Goal: Task Accomplishment & Management: Manage account settings

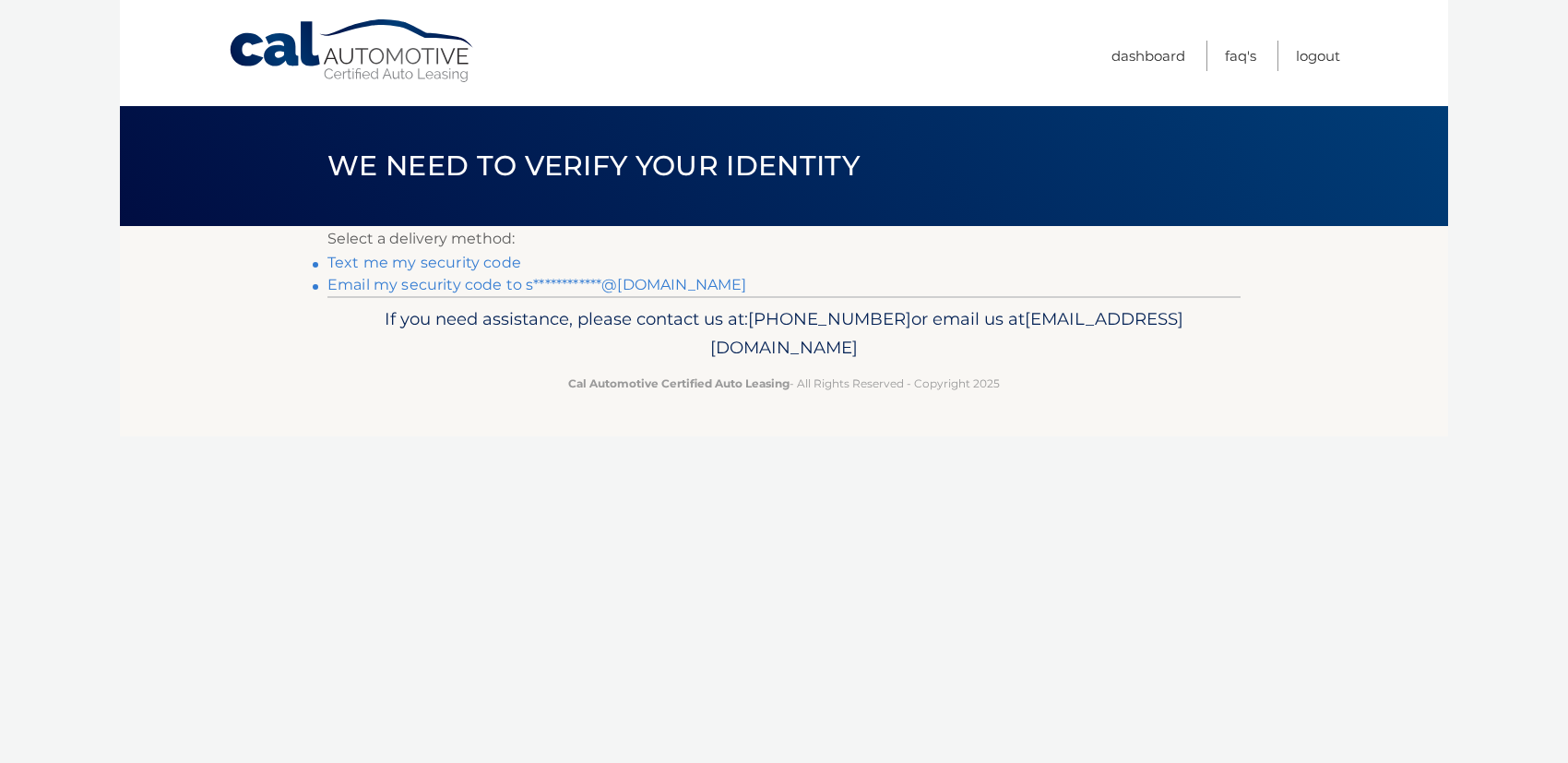
click at [455, 261] on link "Text me my security code" at bounding box center [424, 263] width 193 height 18
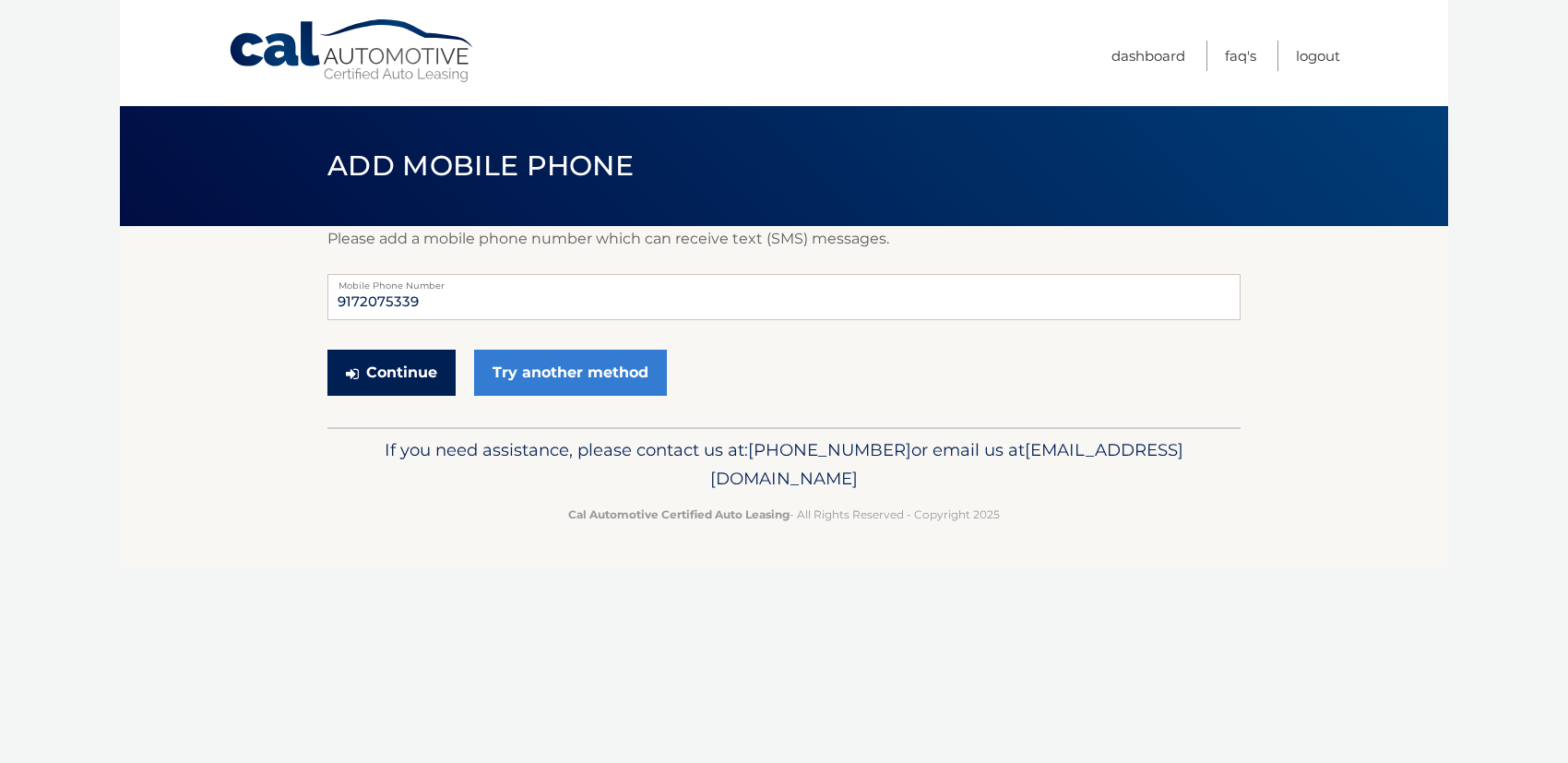
click at [383, 370] on button "Continue" at bounding box center [391, 372] width 128 height 46
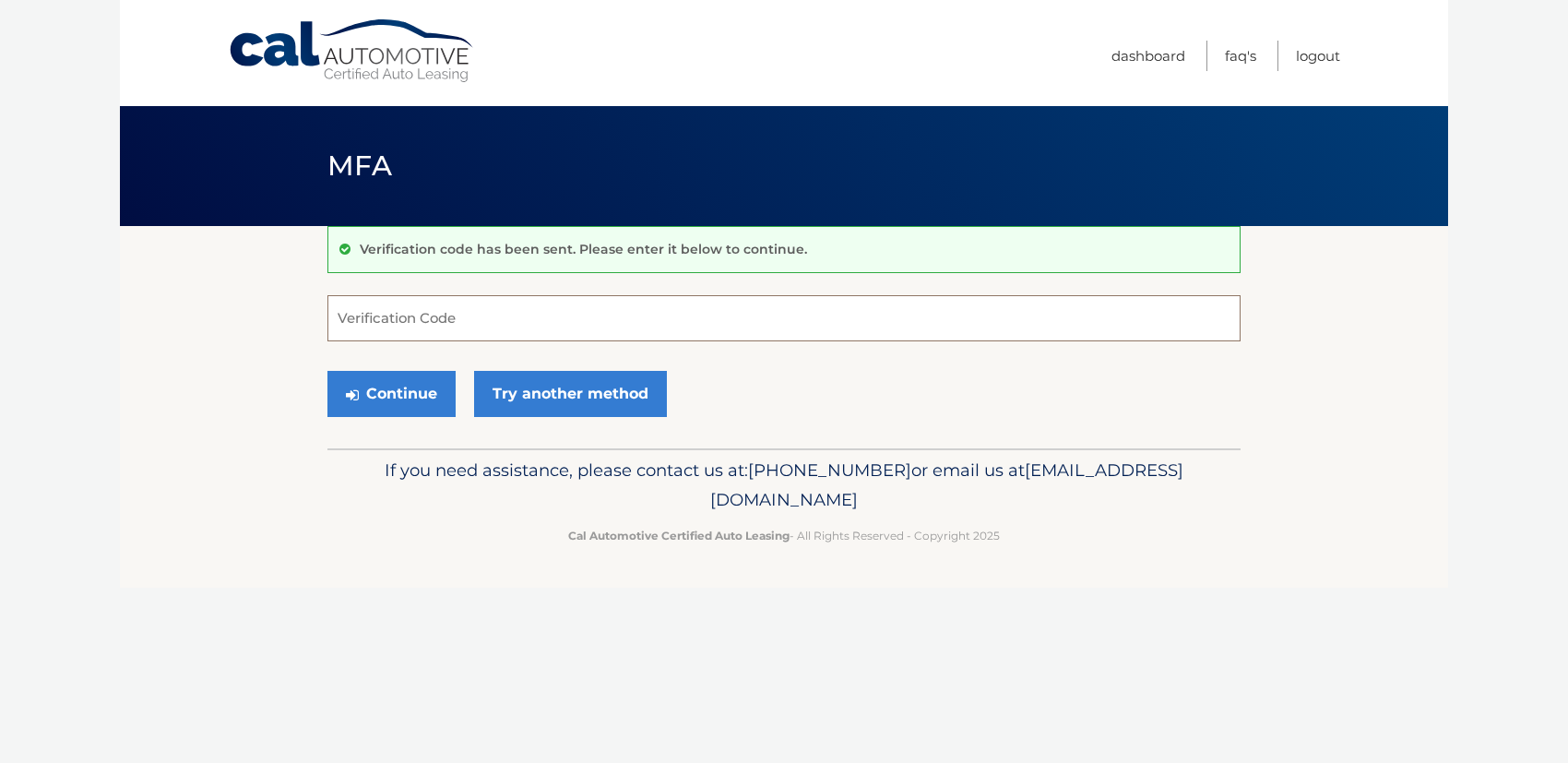
click at [565, 323] on input "Verification Code" at bounding box center [784, 318] width 913 height 46
type input "797058"
click at [377, 388] on button "Continue" at bounding box center [391, 393] width 128 height 46
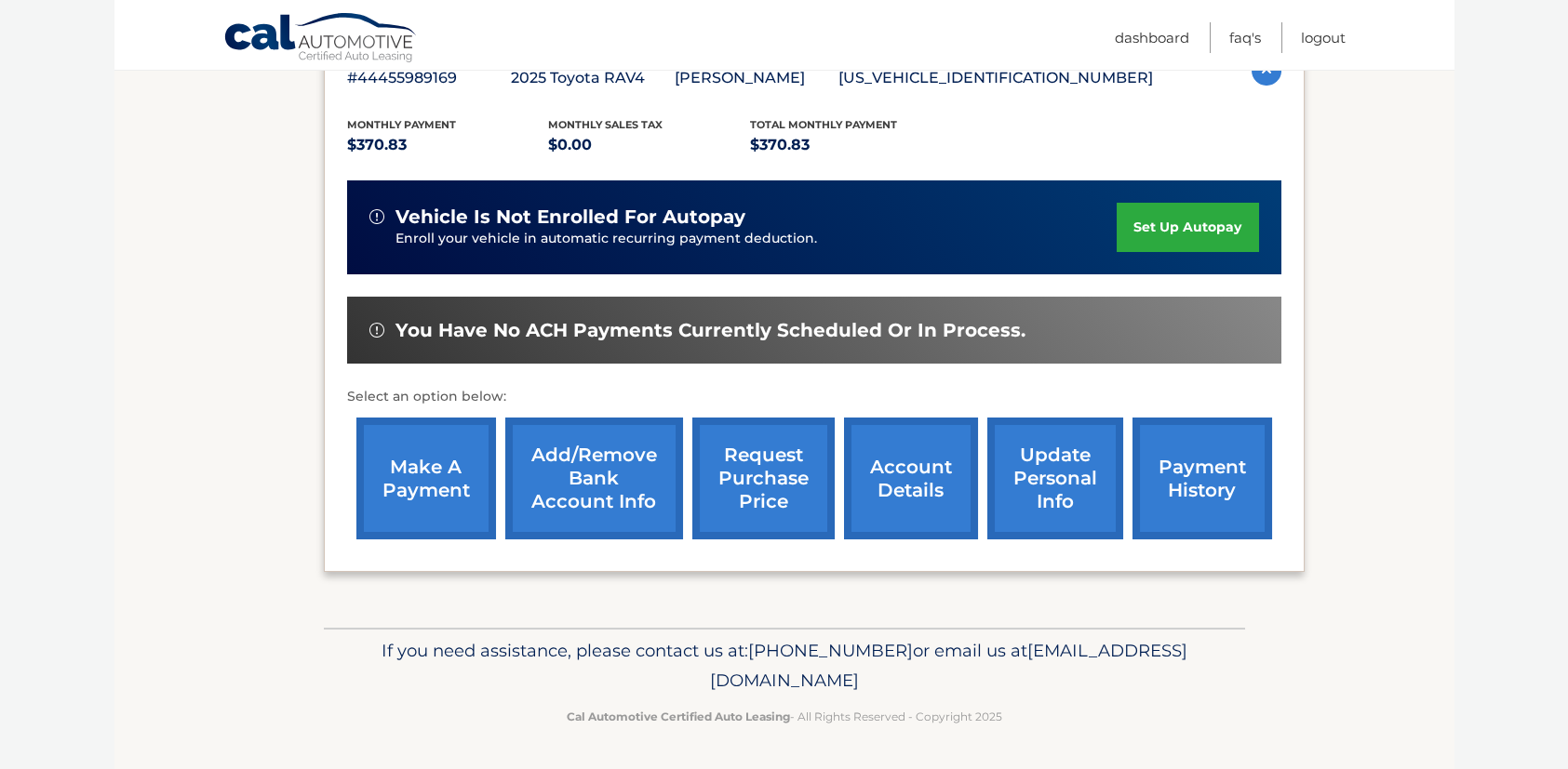
scroll to position [381, 0]
click at [1211, 516] on link "payment history" at bounding box center [1202, 479] width 140 height 122
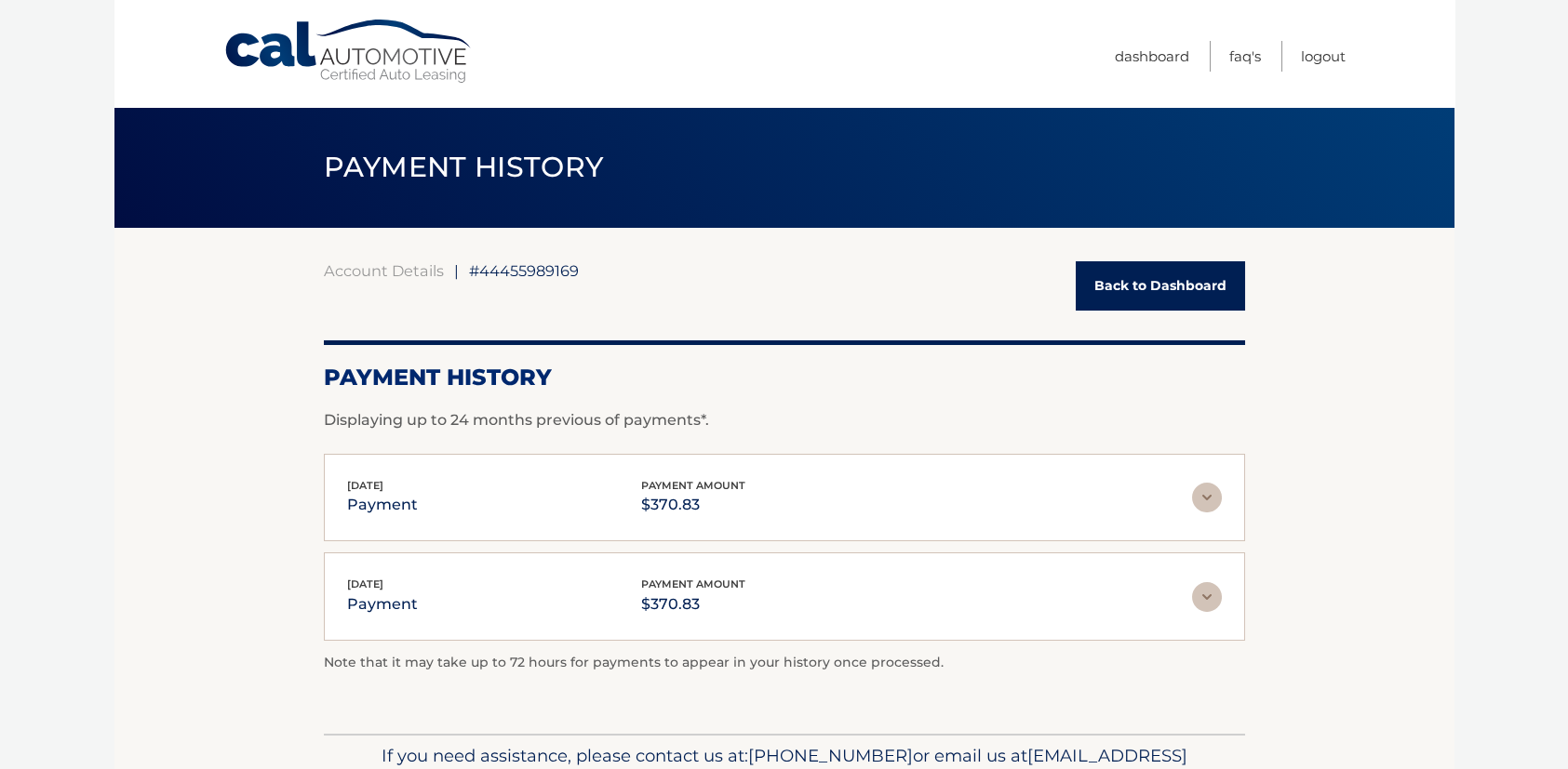
click at [1186, 292] on link "Back to Dashboard" at bounding box center [1160, 287] width 169 height 50
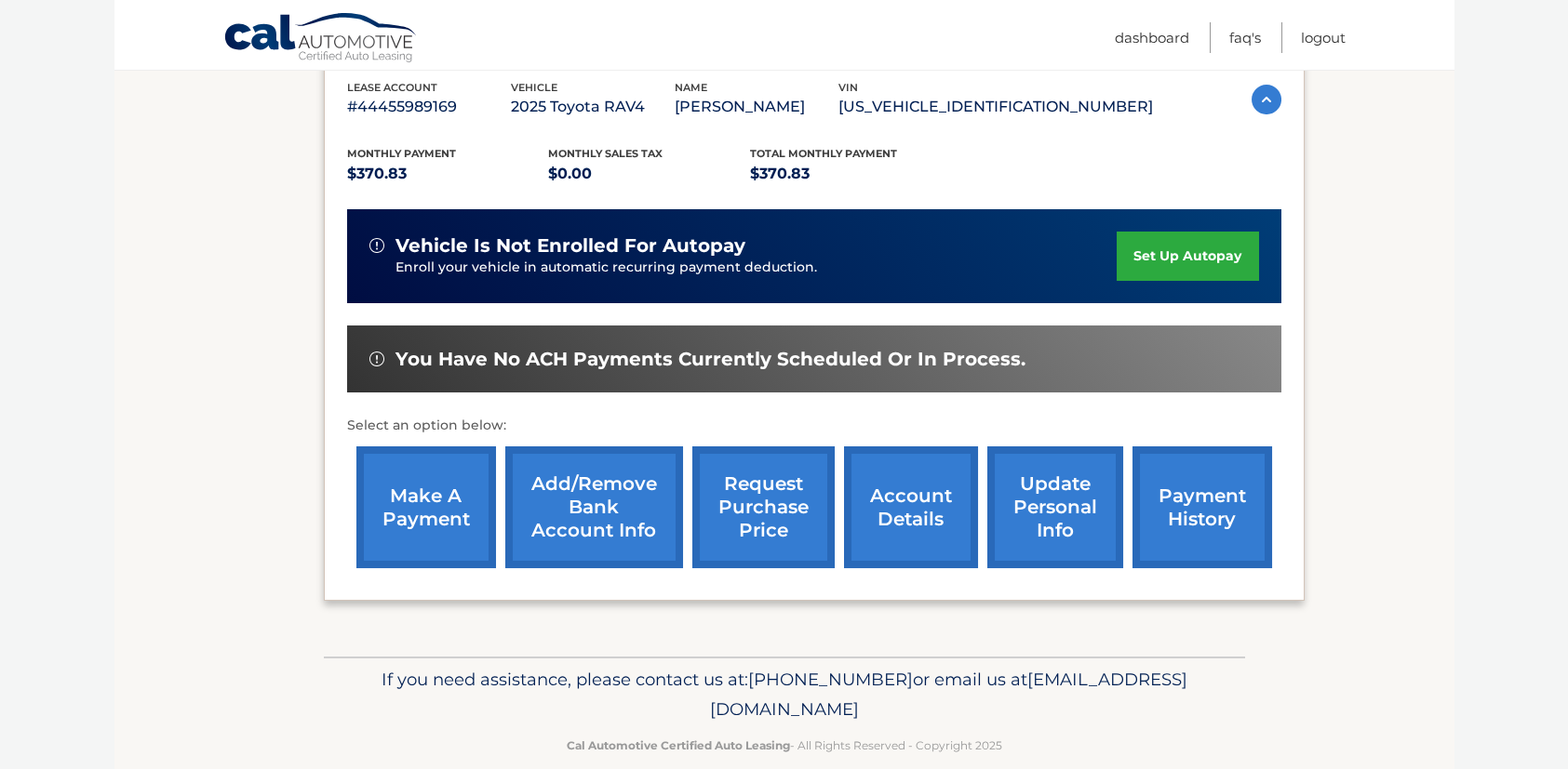
scroll to position [372, 0]
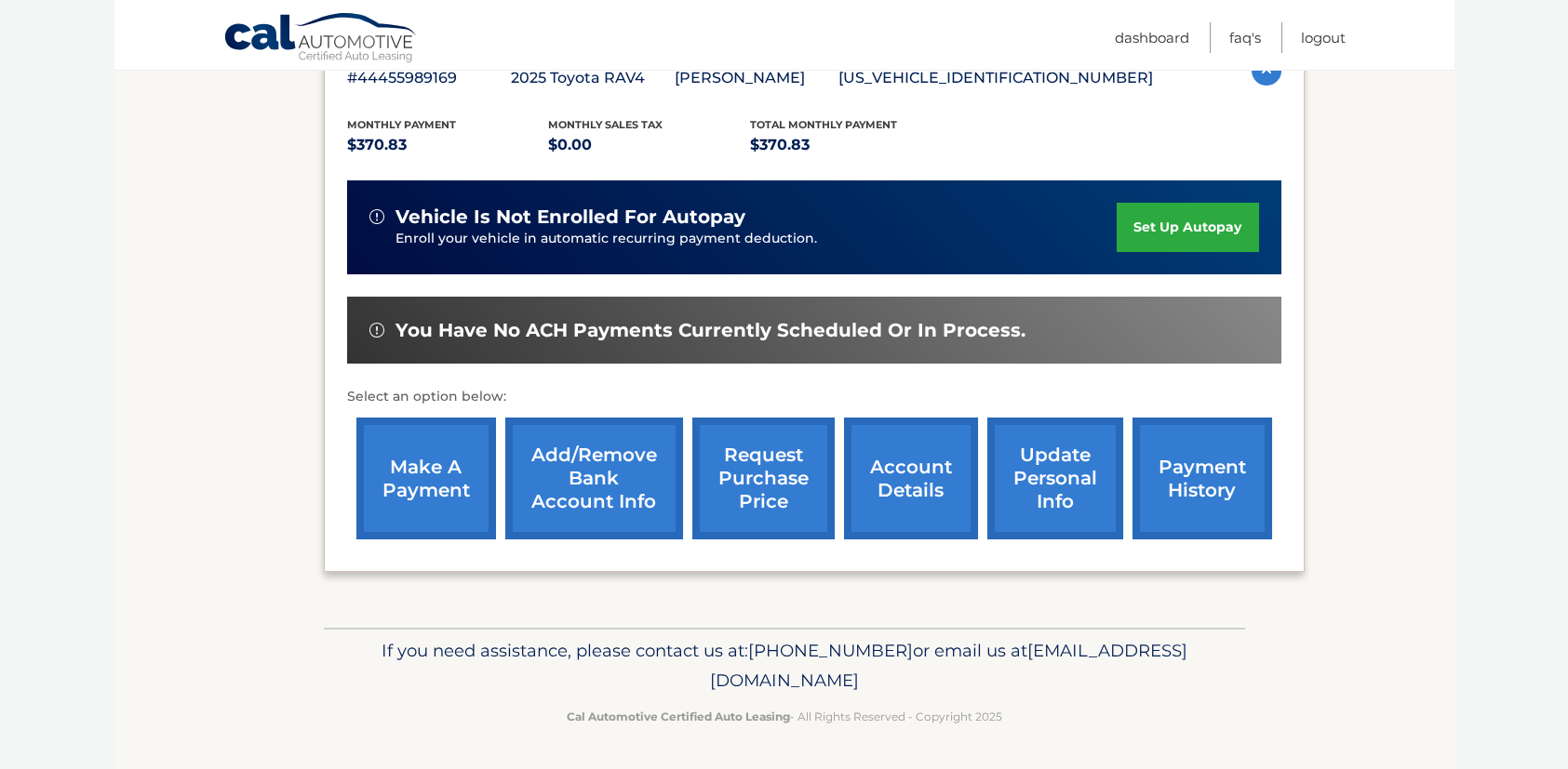
click at [1198, 521] on link "payment history" at bounding box center [1202, 479] width 140 height 122
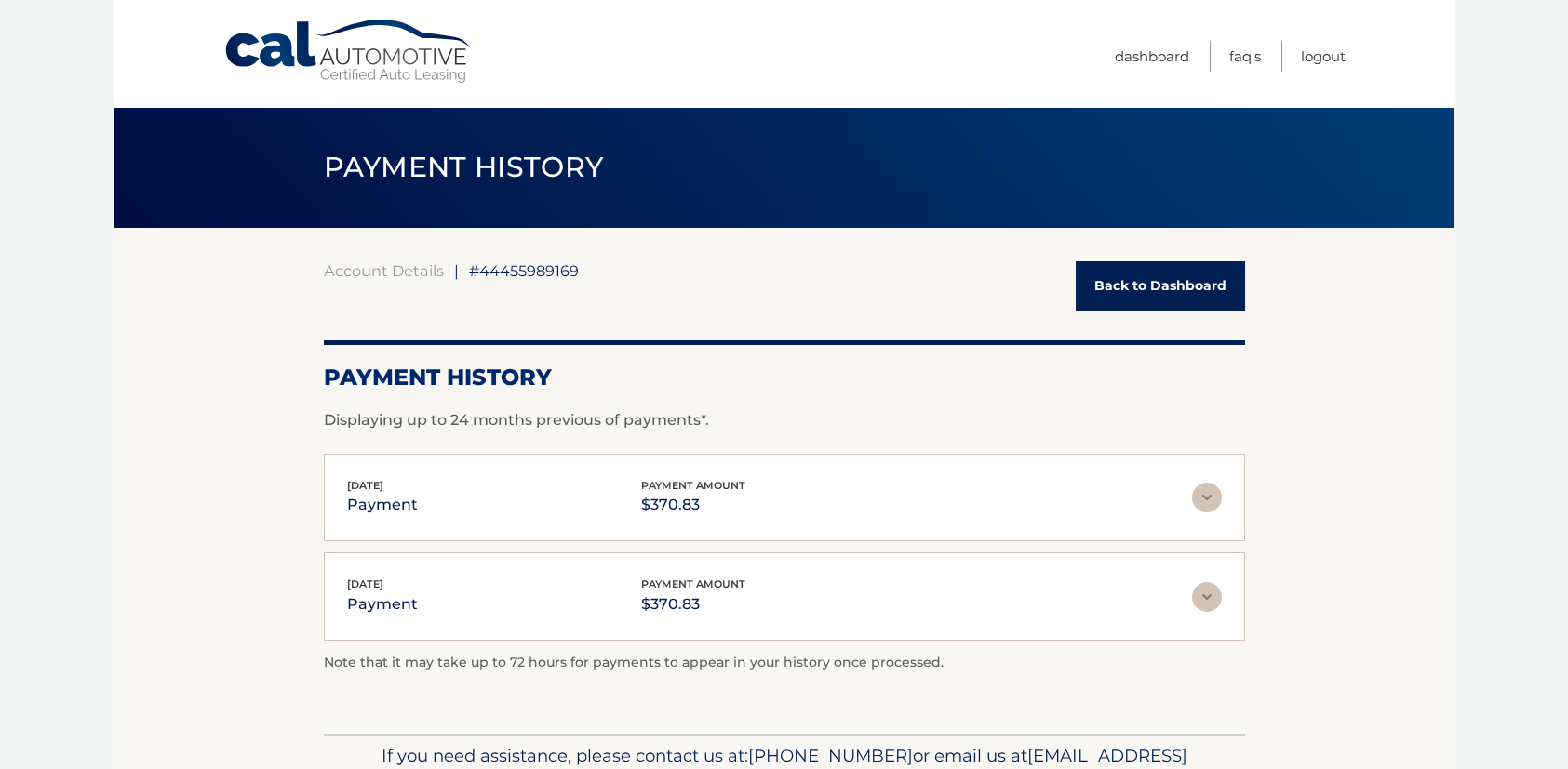
click at [1149, 284] on link "Back to Dashboard" at bounding box center [1160, 287] width 169 height 50
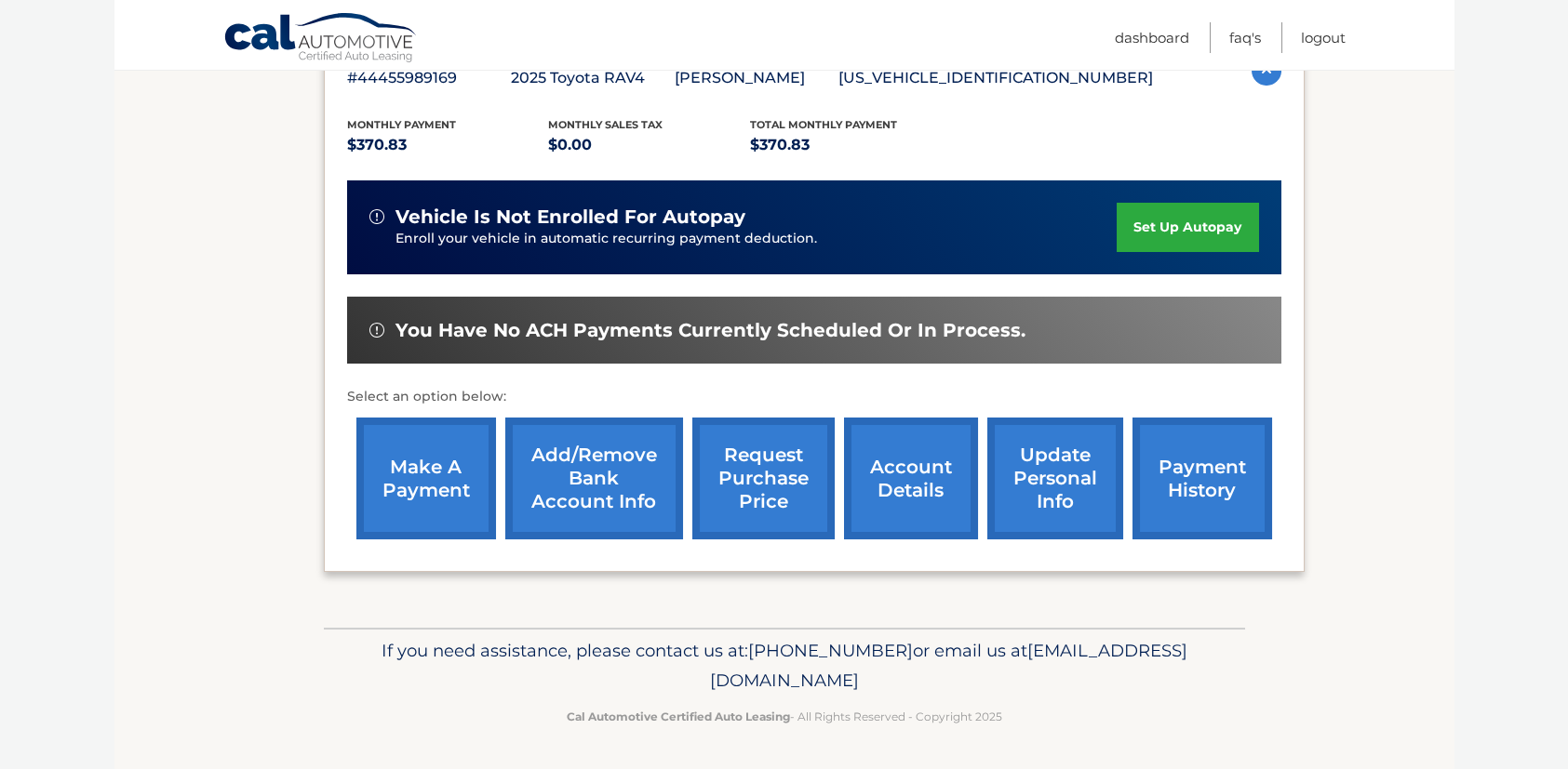
scroll to position [381, 0]
click at [1169, 224] on link "set up autopay" at bounding box center [1187, 227] width 141 height 50
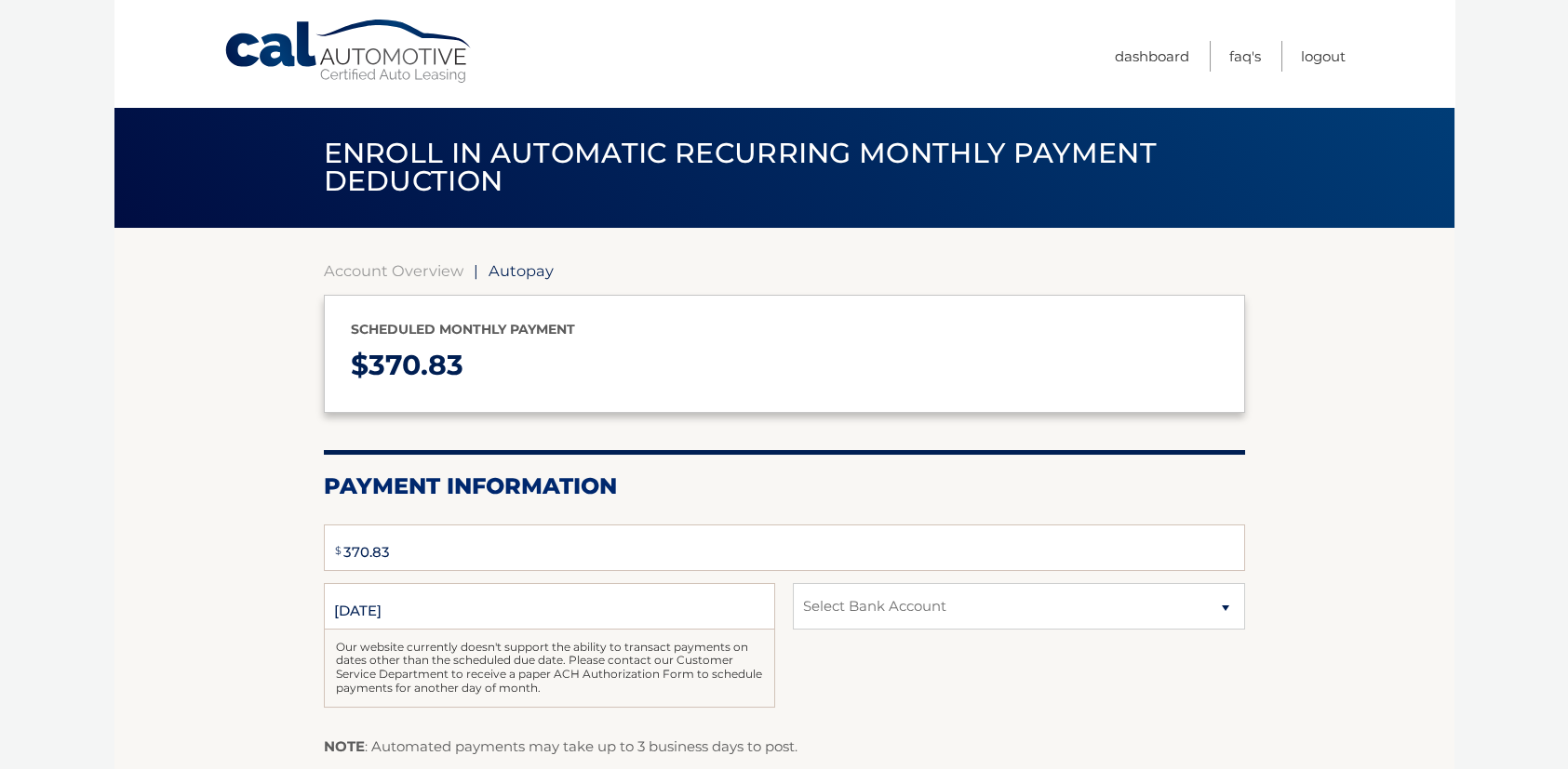
select select "MTAwNTE5MDYtMjA5Yy00YjJiLWFiZTQtMmQ1ZDgyODJkODdh"
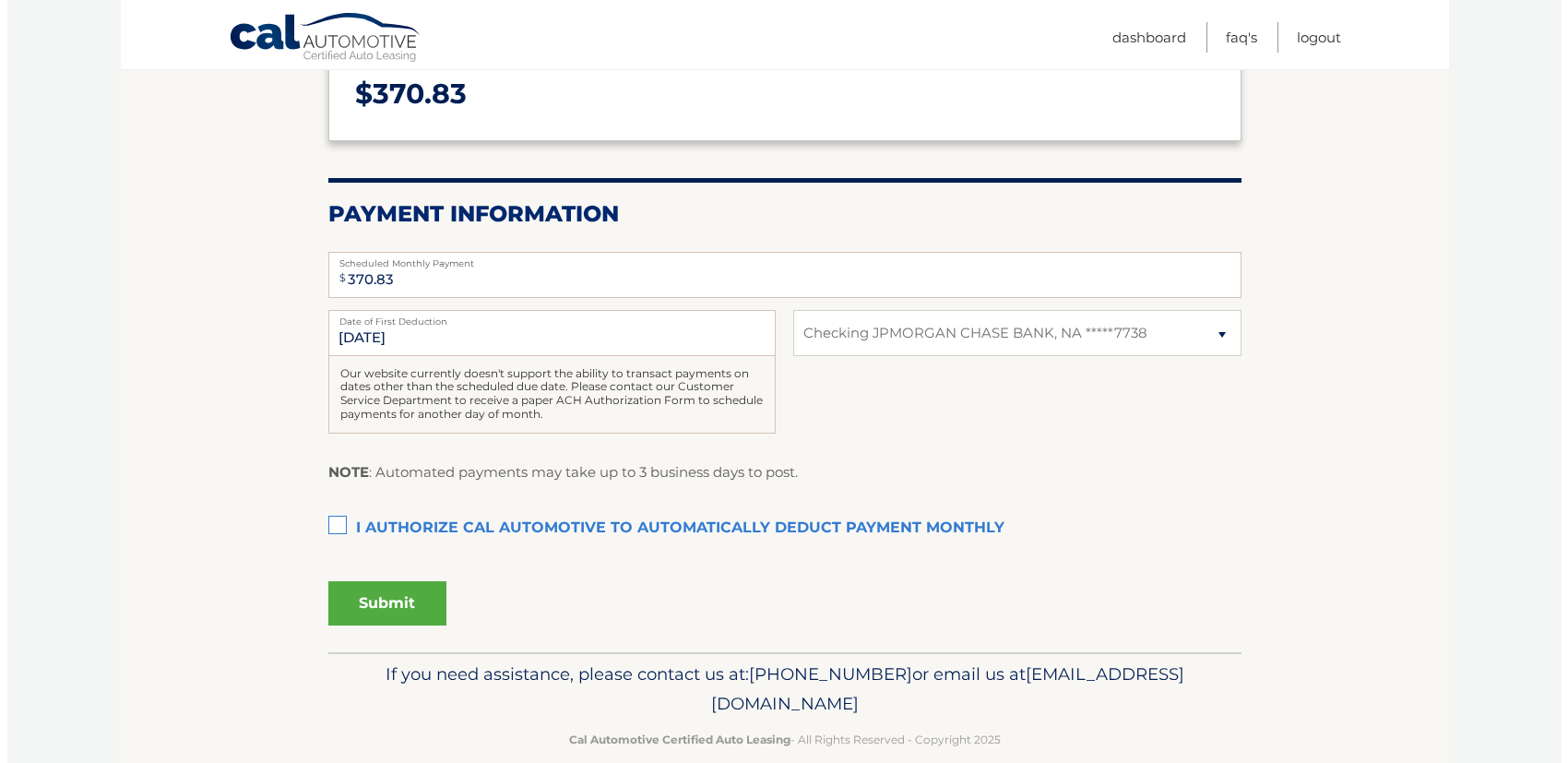
scroll to position [277, 0]
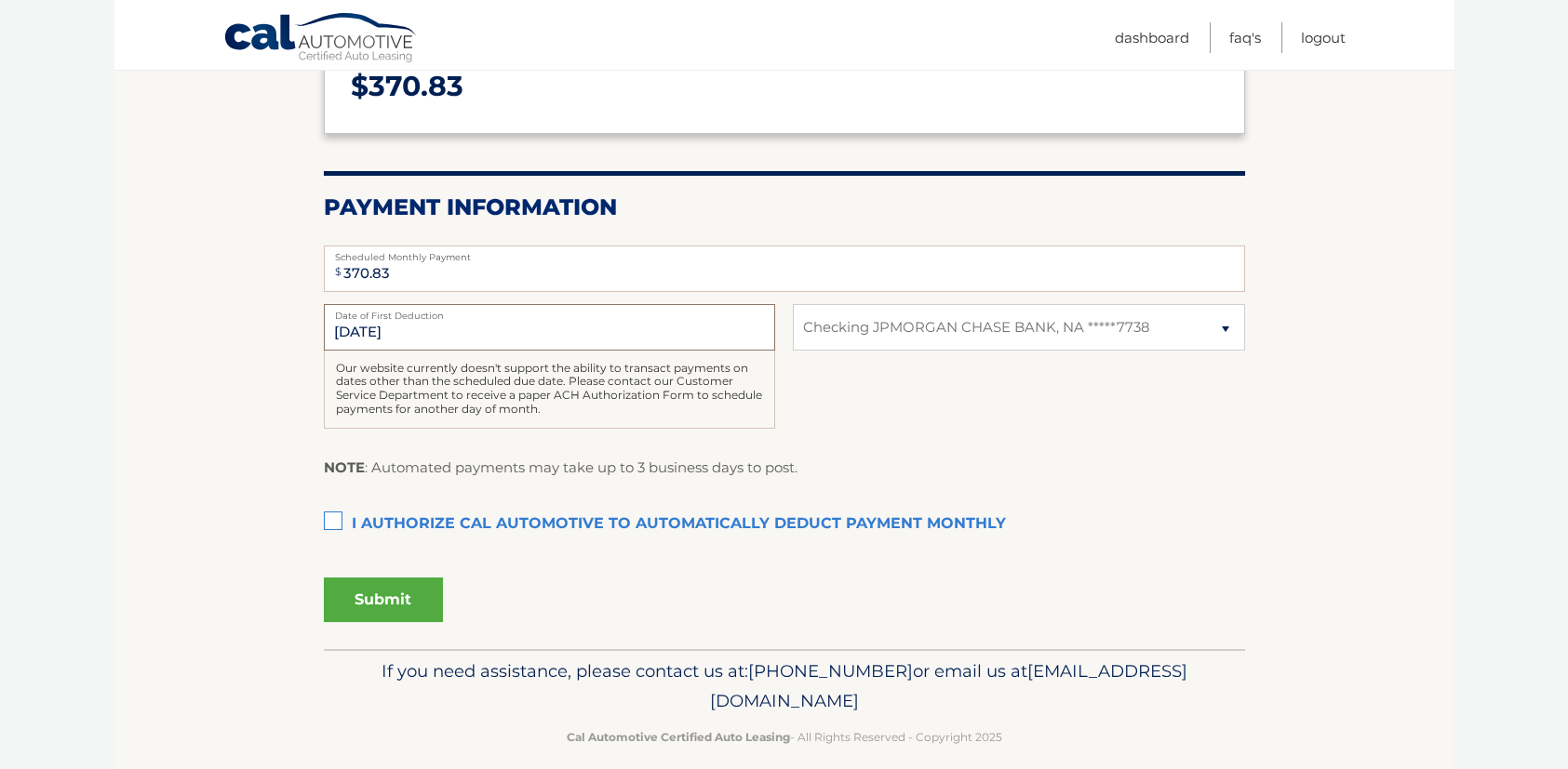
click at [634, 331] on input "[DATE]" at bounding box center [549, 327] width 451 height 47
click at [414, 515] on label "I authorize cal automotive to automatically deduct payment monthly This checkbo…" at bounding box center [784, 524] width 921 height 37
click at [0, 0] on input "I authorize cal automotive to automatically deduct payment monthly This checkbo…" at bounding box center [0, 0] width 0 height 0
click at [392, 602] on button "Submit" at bounding box center [383, 600] width 119 height 45
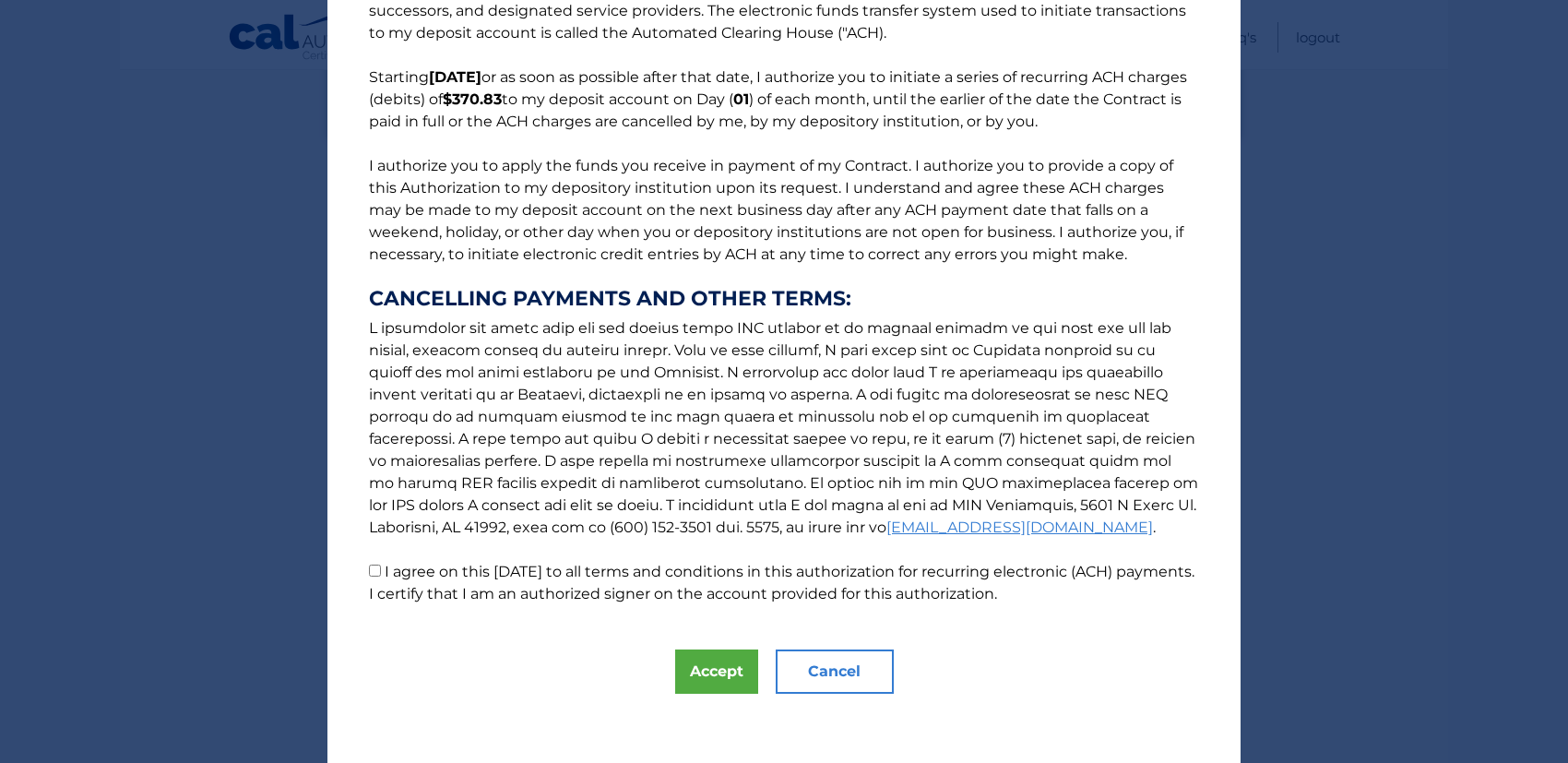
scroll to position [107, 0]
click at [568, 572] on label "I agree on this [DATE] to all terms and conditions in this authorization for re…" at bounding box center [782, 580] width 826 height 40
click at [381, 572] on input "I agree on this 09/19/2025 to all terms and conditions in this authorization fo…" at bounding box center [374, 568] width 12 height 12
checkbox input "true"
click at [687, 665] on button "Accept" at bounding box center [717, 669] width 83 height 45
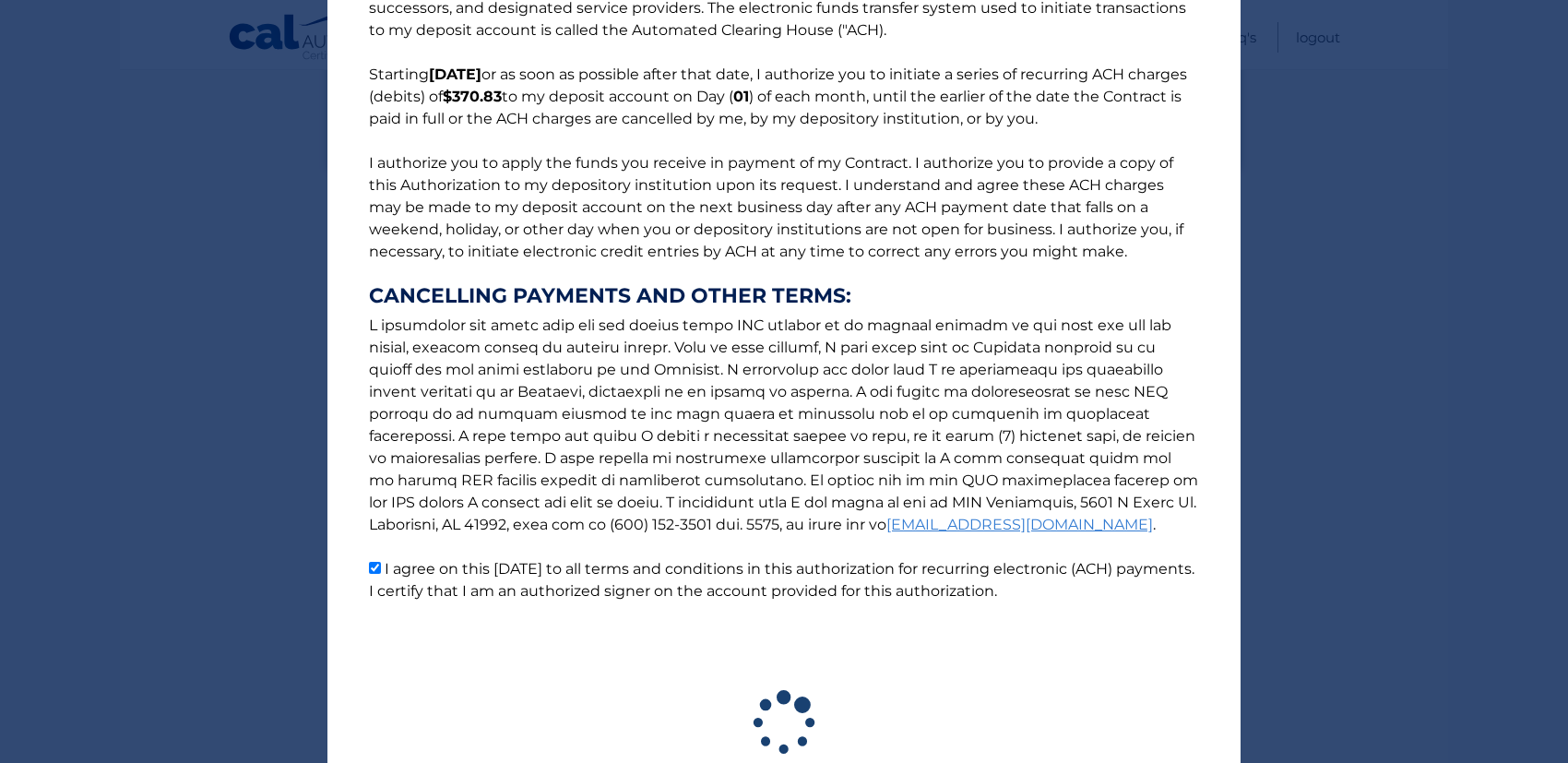
scroll to position [245, 0]
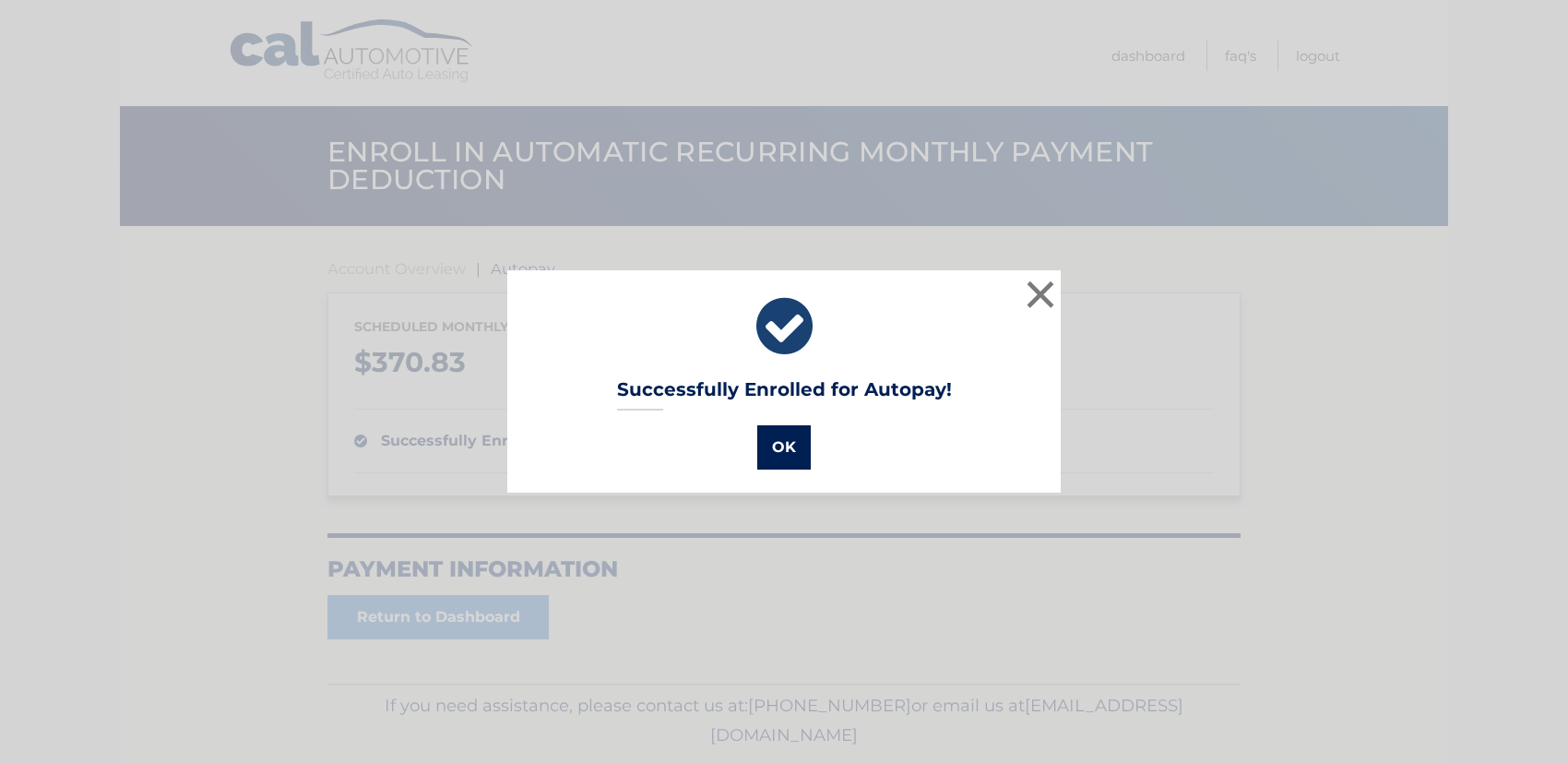
click at [781, 446] on button "OK" at bounding box center [784, 447] width 53 height 45
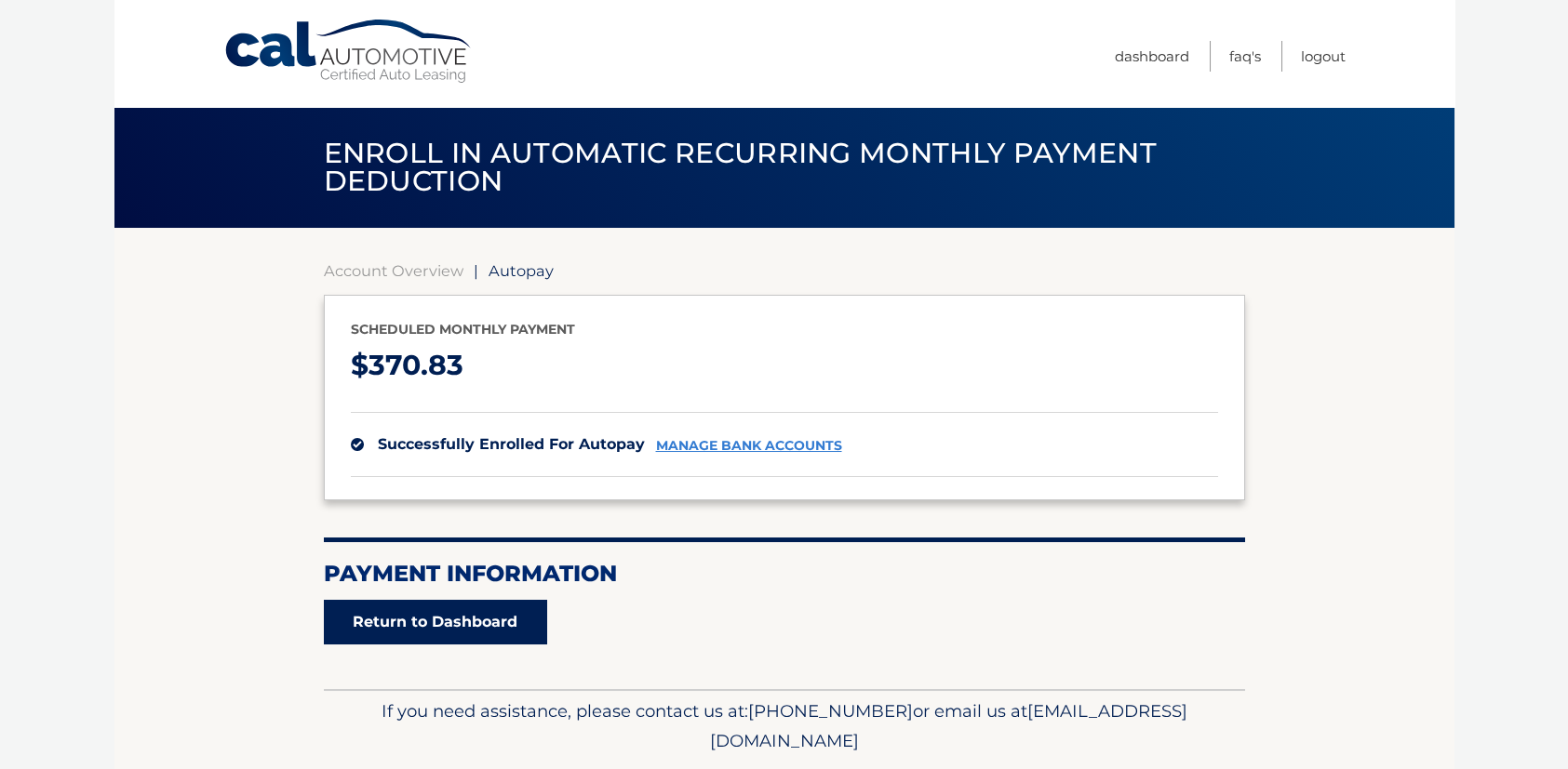
click at [490, 623] on link "Return to Dashboard" at bounding box center [436, 622] width 224 height 45
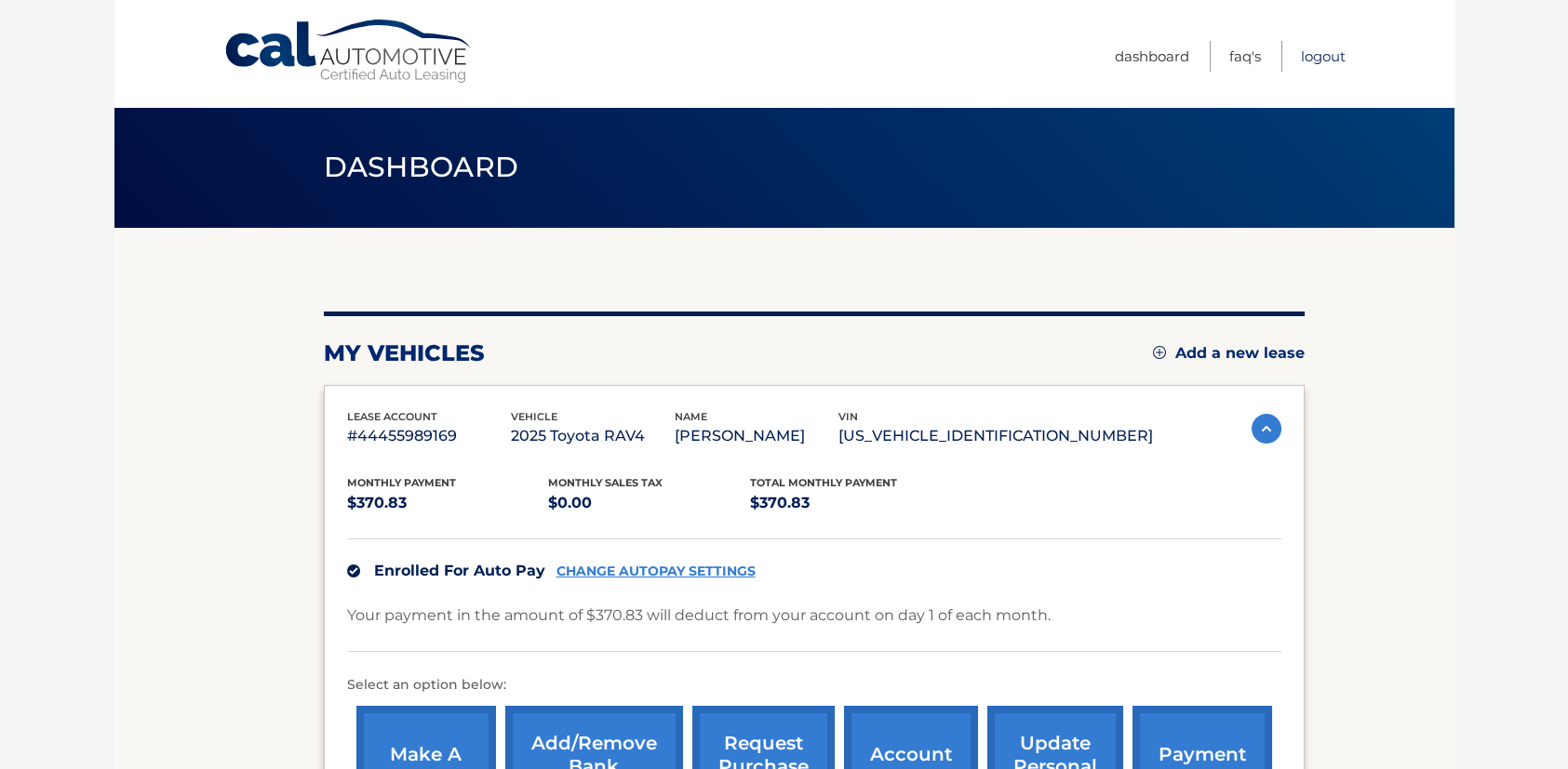
click at [1327, 56] on link "Logout" at bounding box center [1322, 56] width 45 height 31
